Goal: Navigation & Orientation: Go to known website

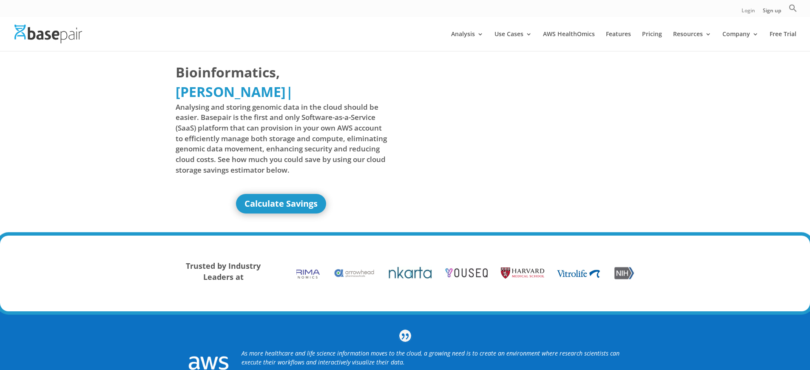
click at [748, 12] on link "Login" at bounding box center [748, 12] width 14 height 9
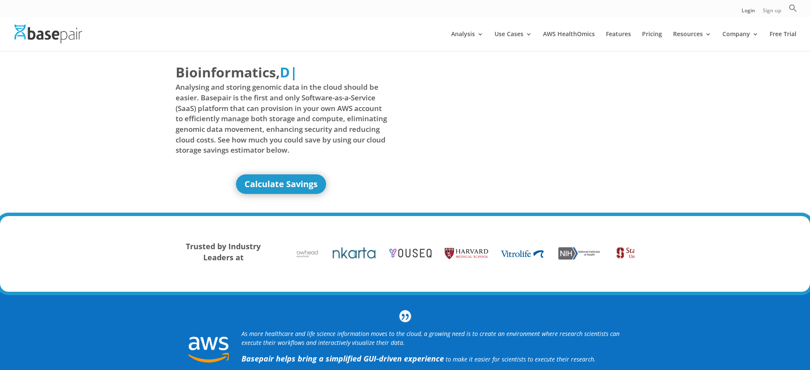
click at [771, 12] on link "Sign up" at bounding box center [771, 12] width 18 height 9
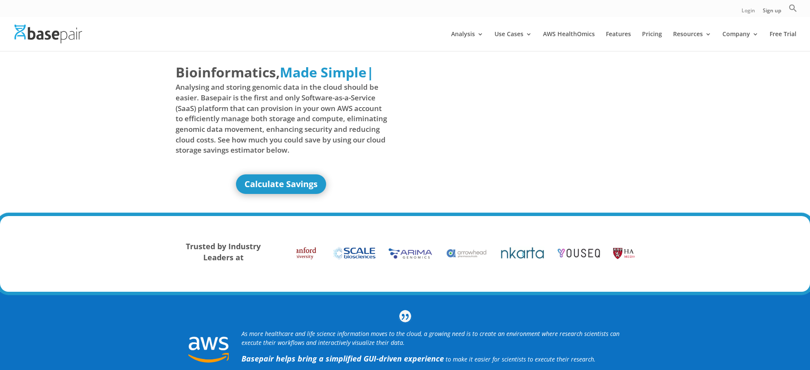
click at [748, 12] on link "Login" at bounding box center [748, 12] width 14 height 9
